Goal: Find specific page/section: Find specific page/section

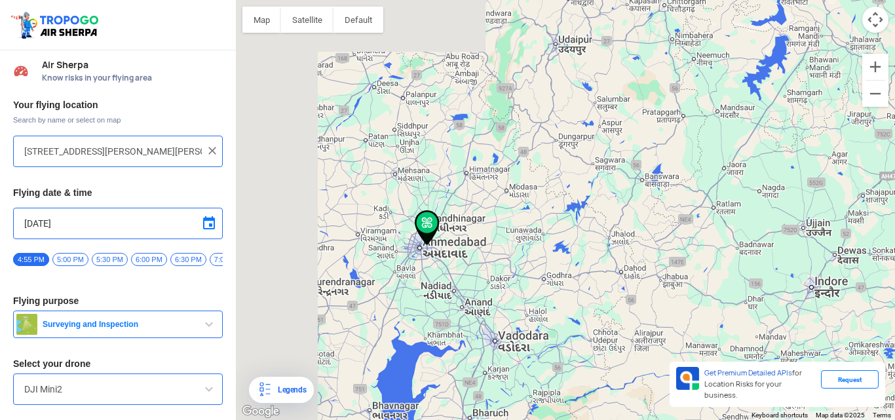
drag, startPoint x: 312, startPoint y: 216, endPoint x: 514, endPoint y: 273, distance: 209.5
click at [514, 273] on div at bounding box center [565, 210] width 659 height 420
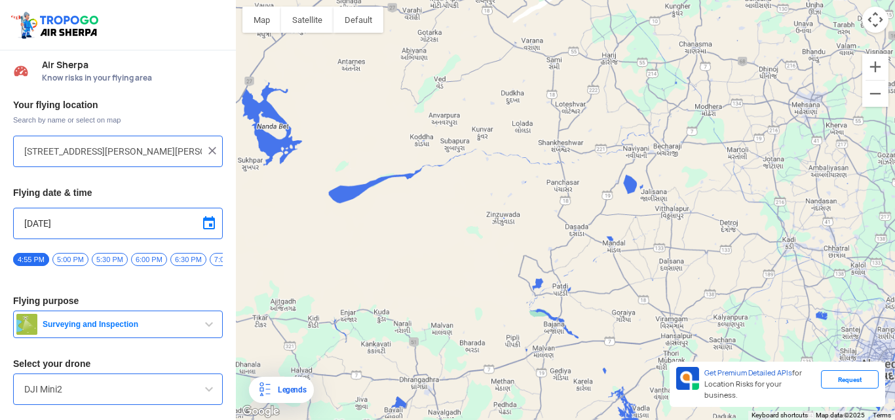
drag, startPoint x: 661, startPoint y: 275, endPoint x: 463, endPoint y: 202, distance: 210.5
click at [509, 217] on div at bounding box center [565, 210] width 659 height 420
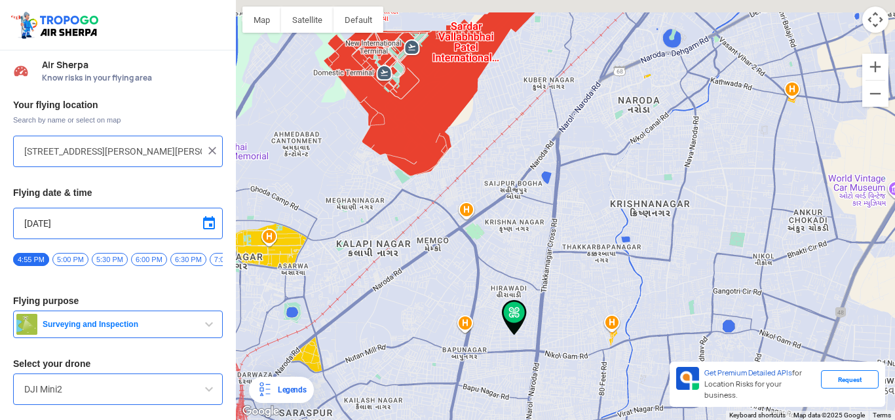
drag, startPoint x: 436, startPoint y: 266, endPoint x: 462, endPoint y: 303, distance: 45.1
click at [461, 302] on div at bounding box center [565, 210] width 659 height 420
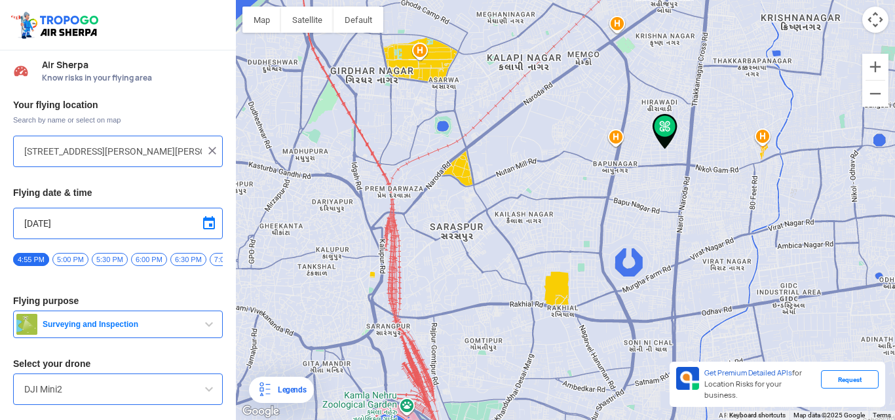
drag, startPoint x: 419, startPoint y: 234, endPoint x: 429, endPoint y: 297, distance: 64.4
click at [429, 295] on div at bounding box center [565, 210] width 659 height 420
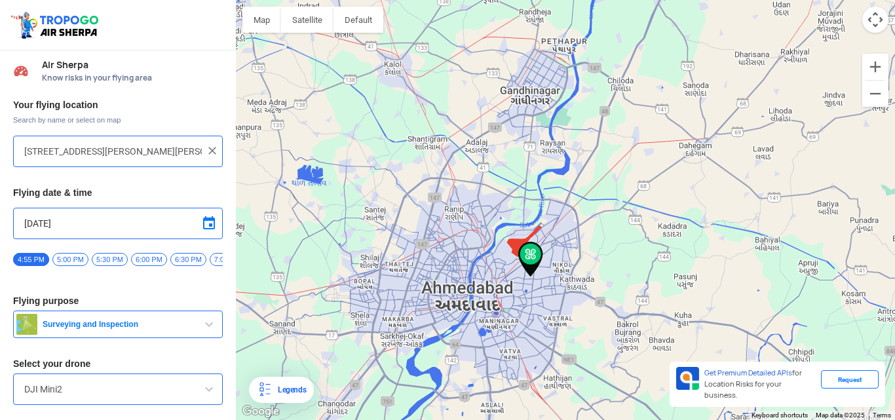
drag, startPoint x: 443, startPoint y: 214, endPoint x: 459, endPoint y: 233, distance: 24.7
click at [459, 233] on div at bounding box center [565, 210] width 659 height 420
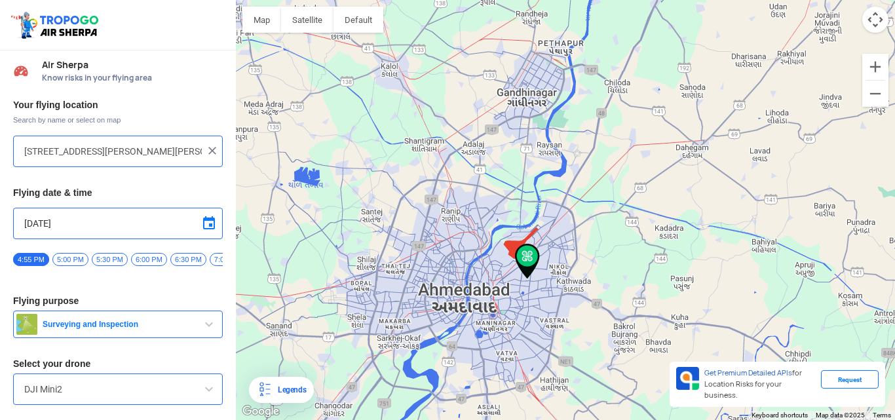
drag, startPoint x: 494, startPoint y: 298, endPoint x: 467, endPoint y: 266, distance: 41.9
click at [467, 266] on div at bounding box center [565, 210] width 659 height 420
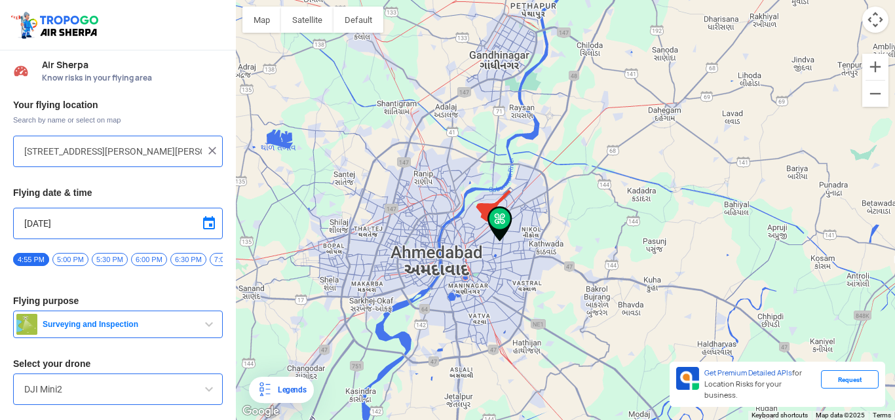
drag, startPoint x: 480, startPoint y: 303, endPoint x: 423, endPoint y: 227, distance: 94.5
click at [427, 235] on div at bounding box center [565, 210] width 659 height 420
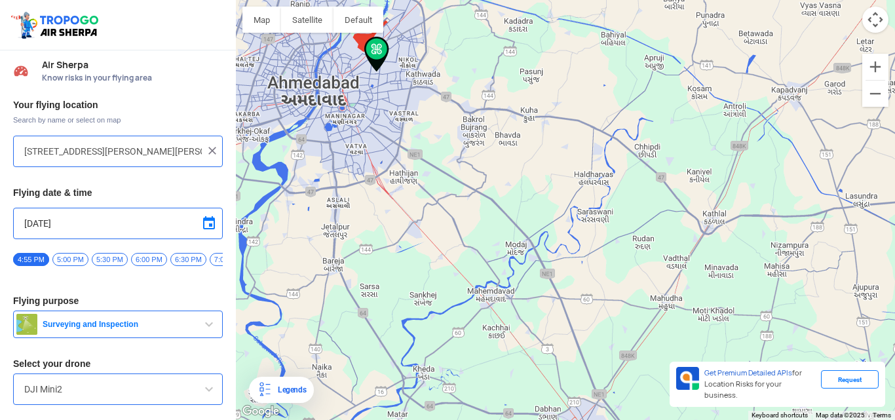
drag, startPoint x: 461, startPoint y: 287, endPoint x: 438, endPoint y: 147, distance: 142.1
click at [438, 165] on div at bounding box center [565, 210] width 659 height 420
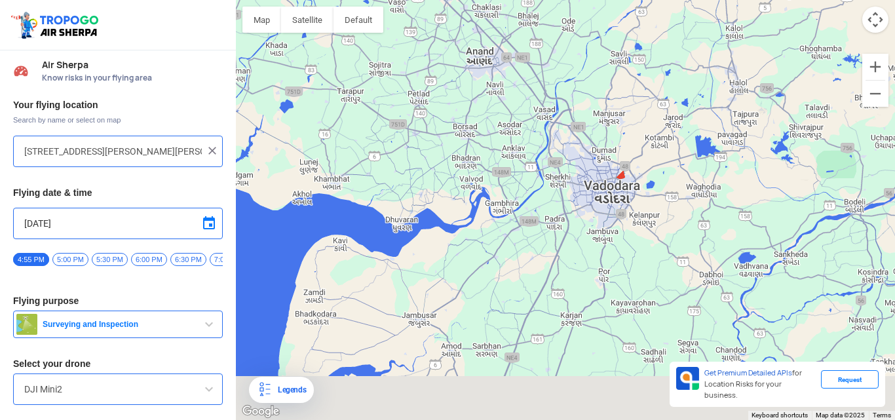
drag, startPoint x: 590, startPoint y: 288, endPoint x: 548, endPoint y: 201, distance: 96.7
click at [558, 223] on div at bounding box center [565, 210] width 659 height 420
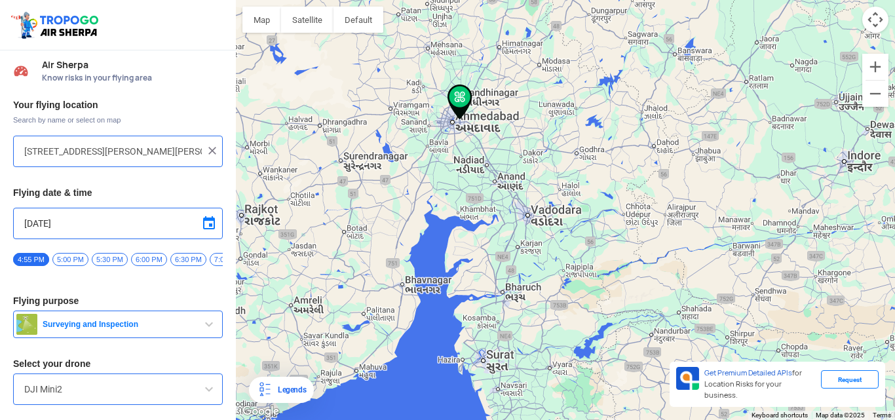
drag, startPoint x: 520, startPoint y: 284, endPoint x: 496, endPoint y: 337, distance: 58.9
click at [497, 334] on div at bounding box center [565, 210] width 659 height 420
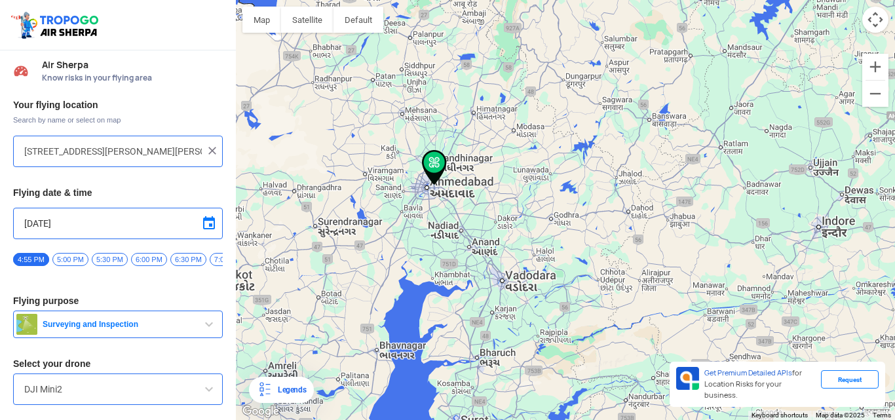
drag, startPoint x: 522, startPoint y: 189, endPoint x: 478, endPoint y: 287, distance: 106.8
click at [480, 284] on div at bounding box center [565, 210] width 659 height 420
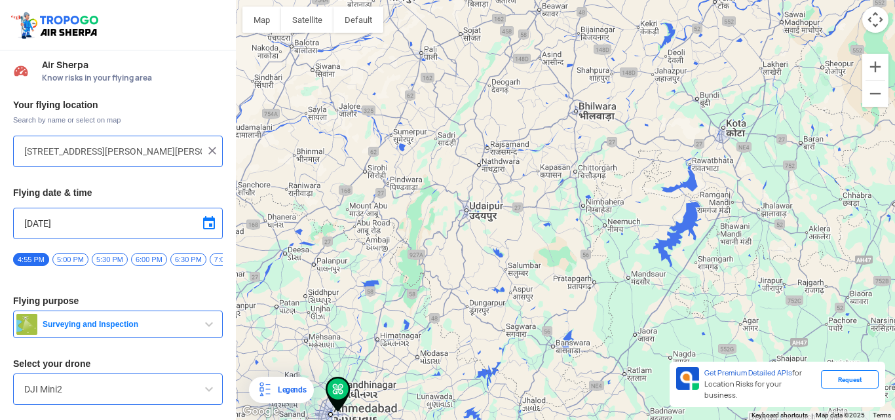
drag, startPoint x: 510, startPoint y: 197, endPoint x: 482, endPoint y: 307, distance: 113.5
click at [484, 297] on div at bounding box center [565, 210] width 659 height 420
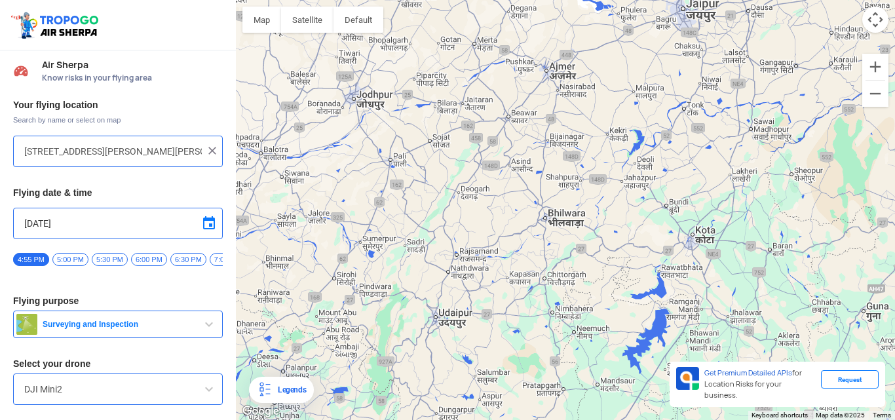
drag, startPoint x: 535, startPoint y: 223, endPoint x: 486, endPoint y: 275, distance: 70.9
click at [510, 250] on div at bounding box center [565, 210] width 659 height 420
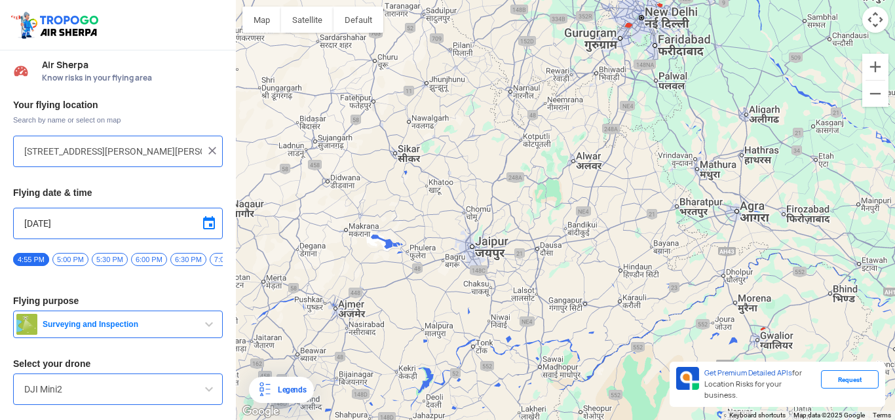
drag, startPoint x: 618, startPoint y: 145, endPoint x: 519, endPoint y: 246, distance: 140.9
click at [522, 239] on div at bounding box center [565, 210] width 659 height 420
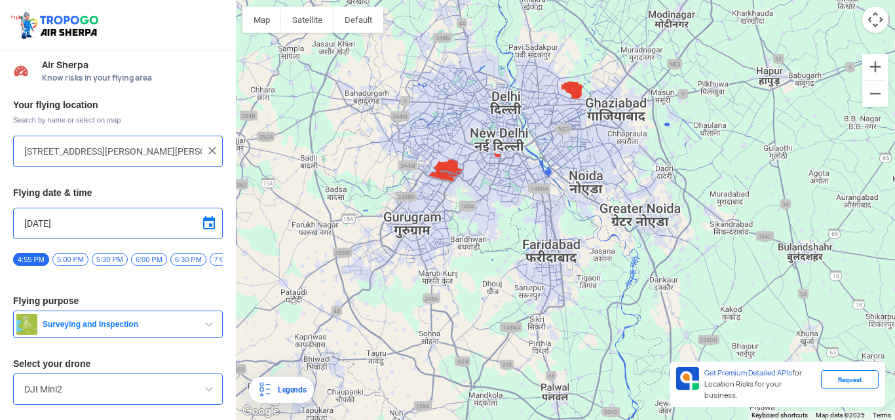
drag, startPoint x: 508, startPoint y: 81, endPoint x: 523, endPoint y: 226, distance: 146.2
click at [523, 226] on div at bounding box center [565, 210] width 659 height 420
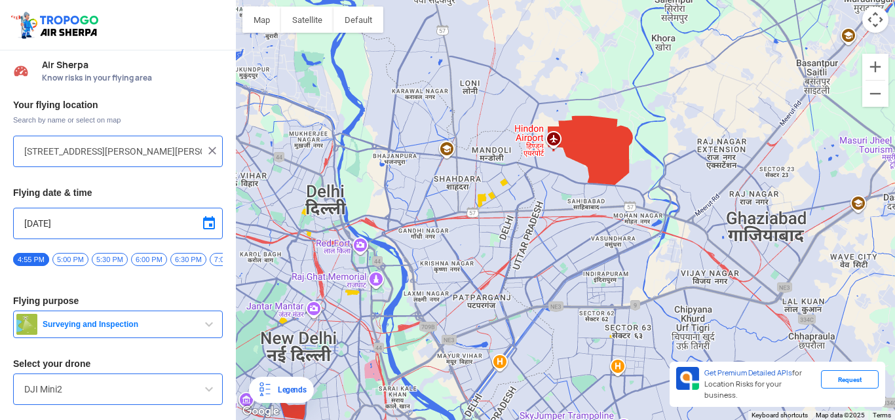
drag, startPoint x: 482, startPoint y: 281, endPoint x: 518, endPoint y: 199, distance: 89.8
click at [518, 199] on div at bounding box center [565, 210] width 659 height 420
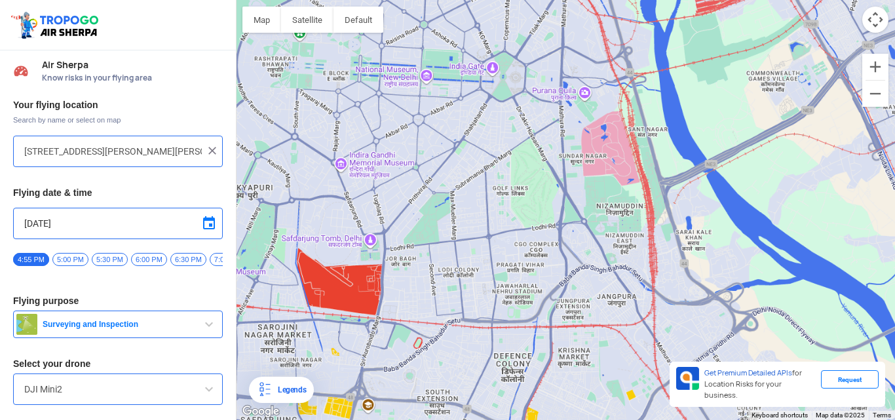
drag, startPoint x: 409, startPoint y: 286, endPoint x: 444, endPoint y: 258, distance: 45.2
click at [444, 258] on div at bounding box center [565, 210] width 659 height 420
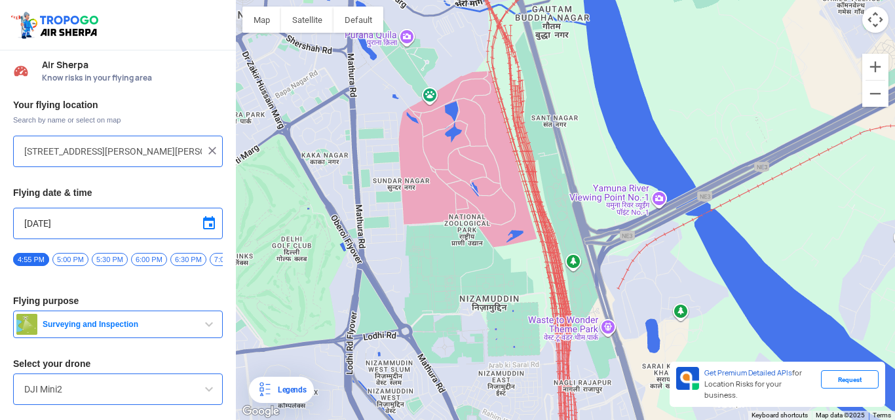
click at [467, 153] on div at bounding box center [565, 210] width 659 height 420
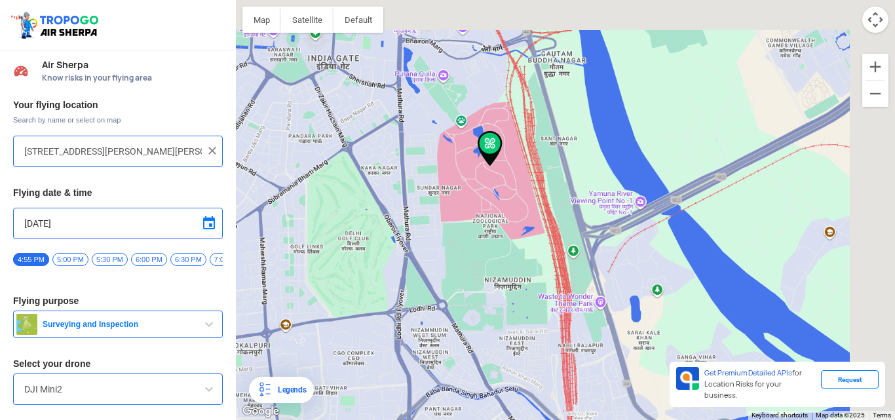
type input "[GEOGRAPHIC_DATA], [GEOGRAPHIC_DATA], [GEOGRAPHIC_DATA]"
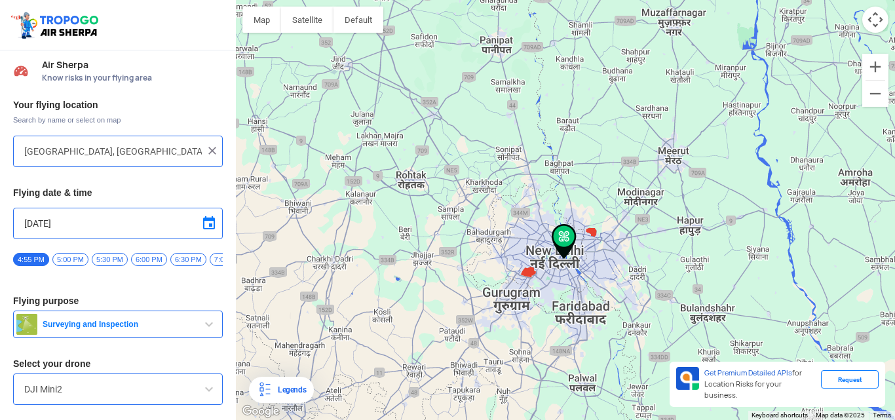
drag, startPoint x: 565, startPoint y: 303, endPoint x: 533, endPoint y: 218, distance: 91.0
click at [539, 232] on div at bounding box center [565, 210] width 659 height 420
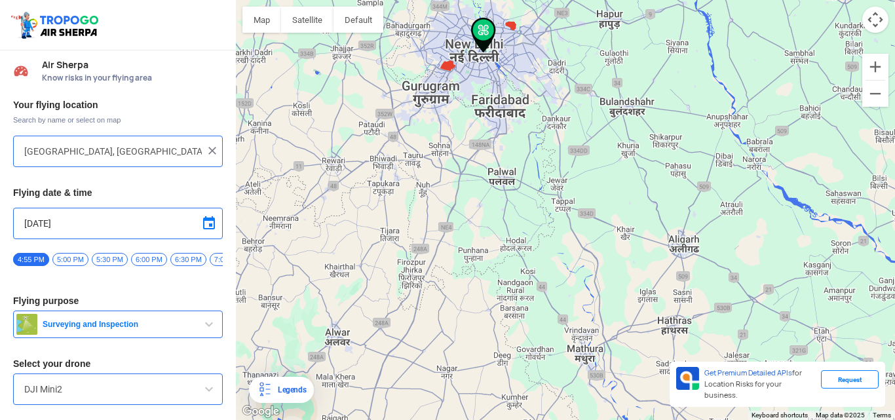
drag, startPoint x: 543, startPoint y: 282, endPoint x: 512, endPoint y: 232, distance: 58.6
click at [520, 245] on div at bounding box center [565, 210] width 659 height 420
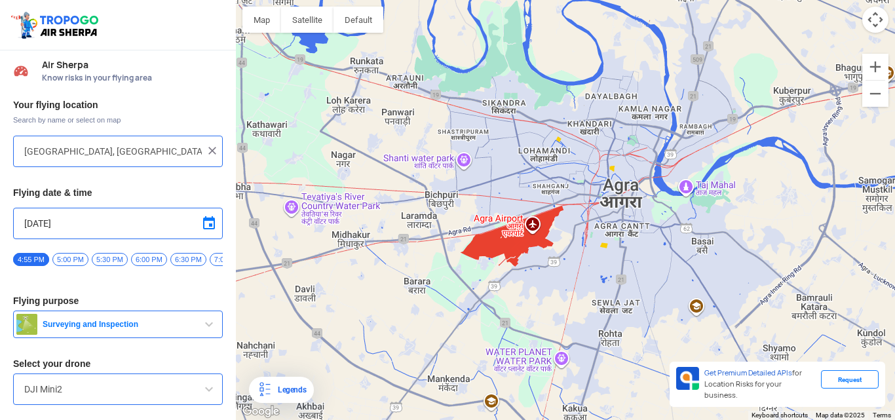
drag, startPoint x: 616, startPoint y: 223, endPoint x: 548, endPoint y: 267, distance: 80.7
click at [556, 265] on div at bounding box center [565, 210] width 659 height 420
